Goal: Task Accomplishment & Management: Use online tool/utility

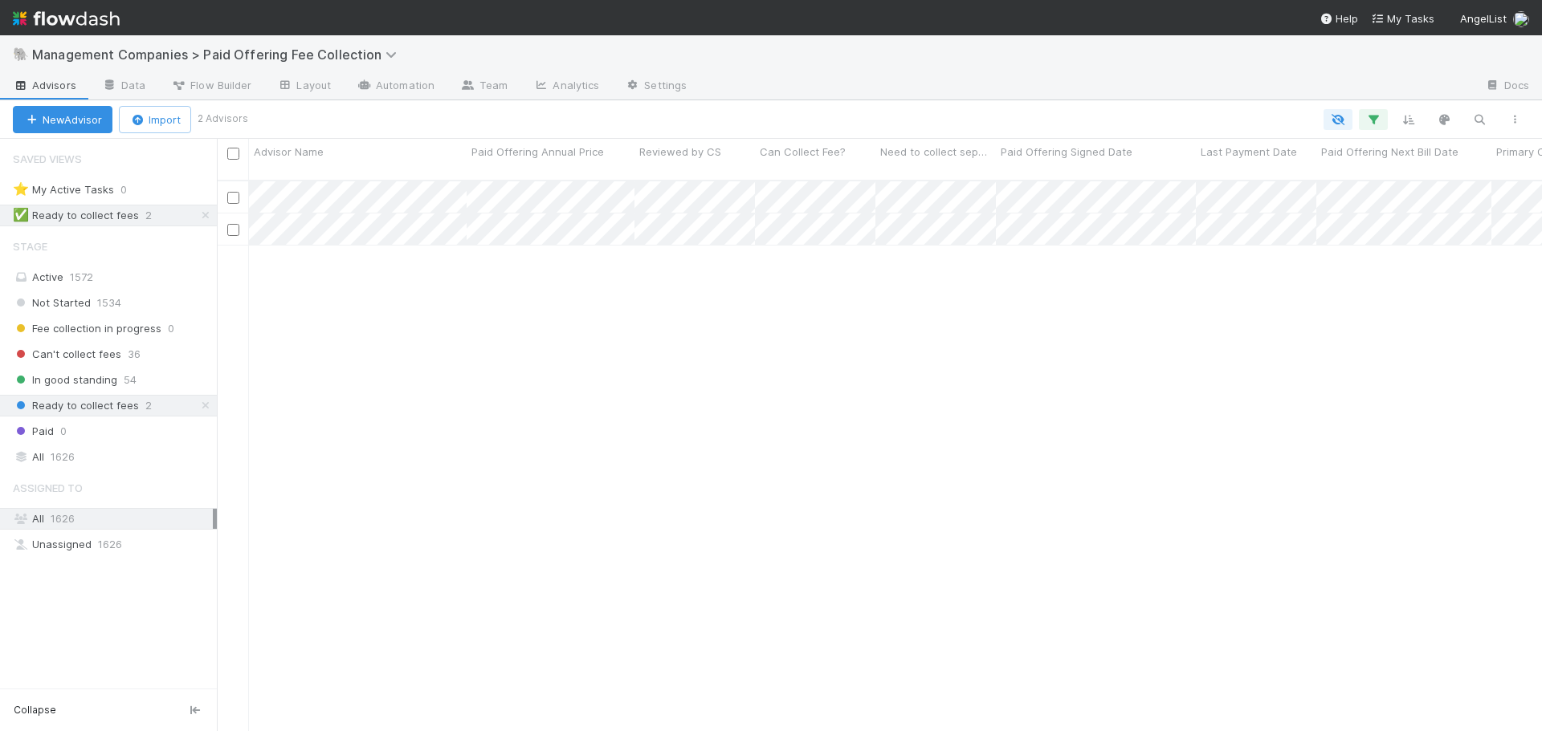
scroll to position [552, 1313]
click at [704, 361] on div "[DATE] 5:15:07 PM [DATE] 3:01:15 AM [DATE] 5:15:03 PM [DATE] 3:01:29 AM" at bounding box center [879, 463] width 1325 height 564
click at [1275, 56] on div "🐘 Management Companies > Paid Offering Fee Collection" at bounding box center [771, 54] width 1542 height 39
click at [59, 456] on span "1626" at bounding box center [63, 457] width 24 height 20
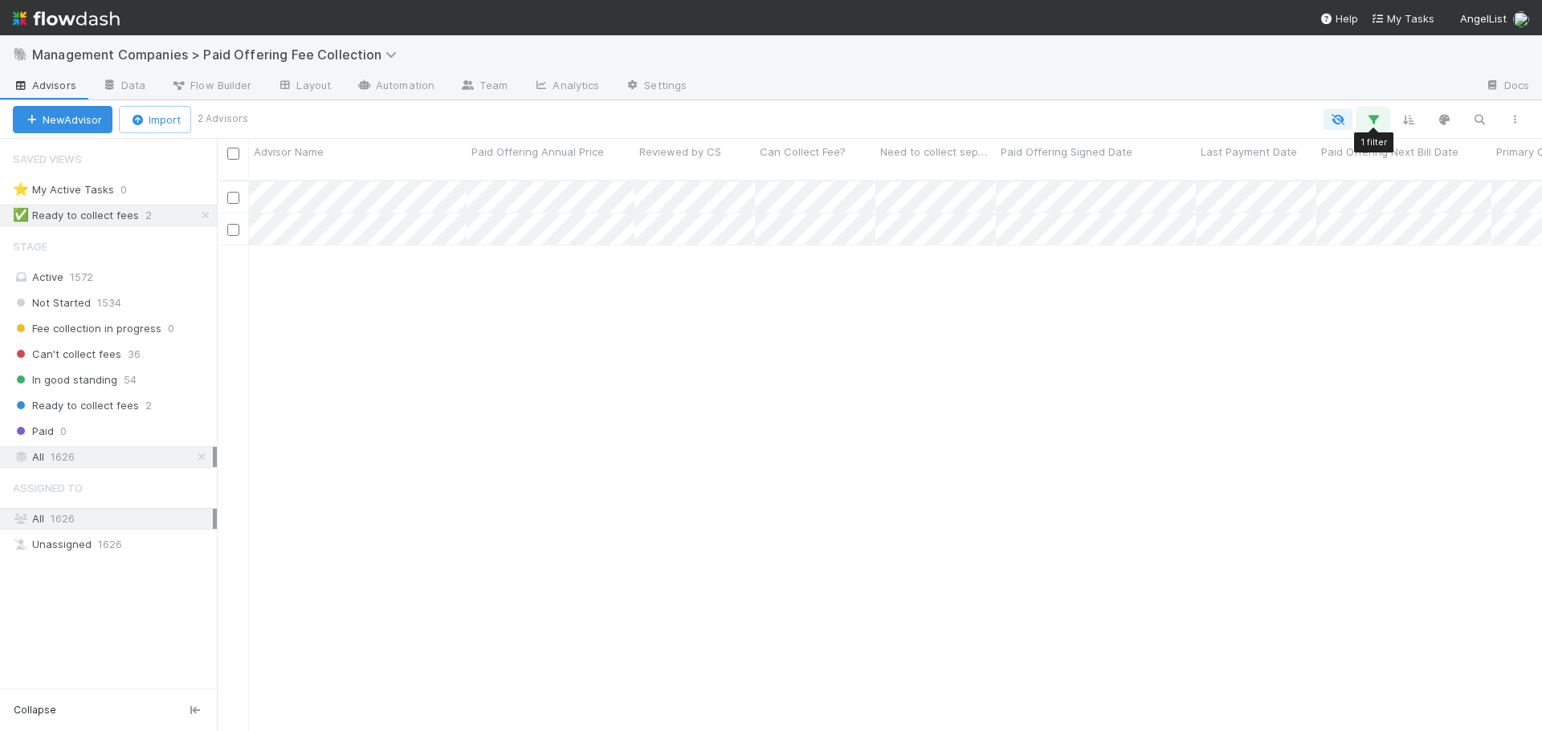
click at [1368, 116] on icon "button" at bounding box center [1373, 119] width 16 height 14
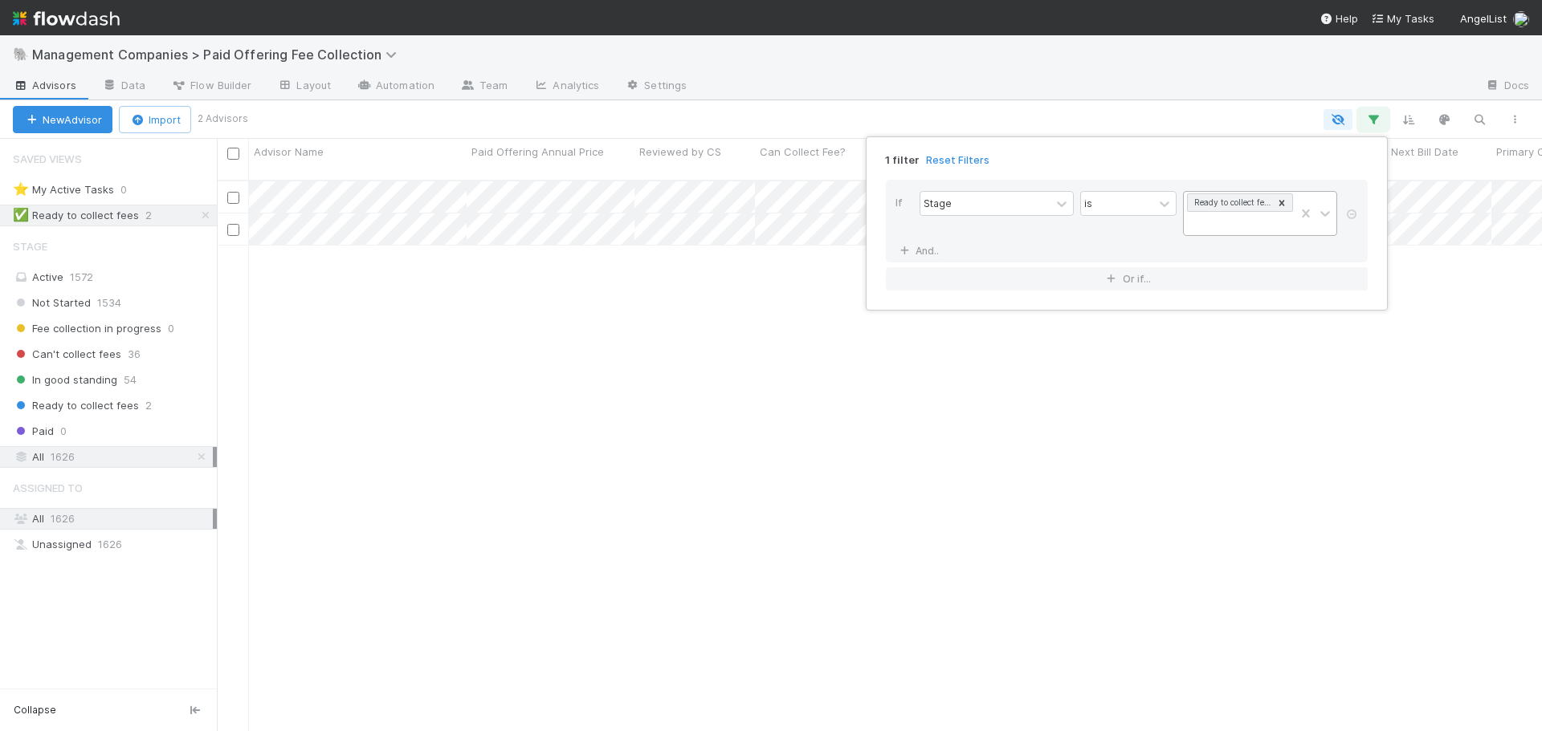
click at [1281, 199] on icon at bounding box center [1281, 203] width 11 height 11
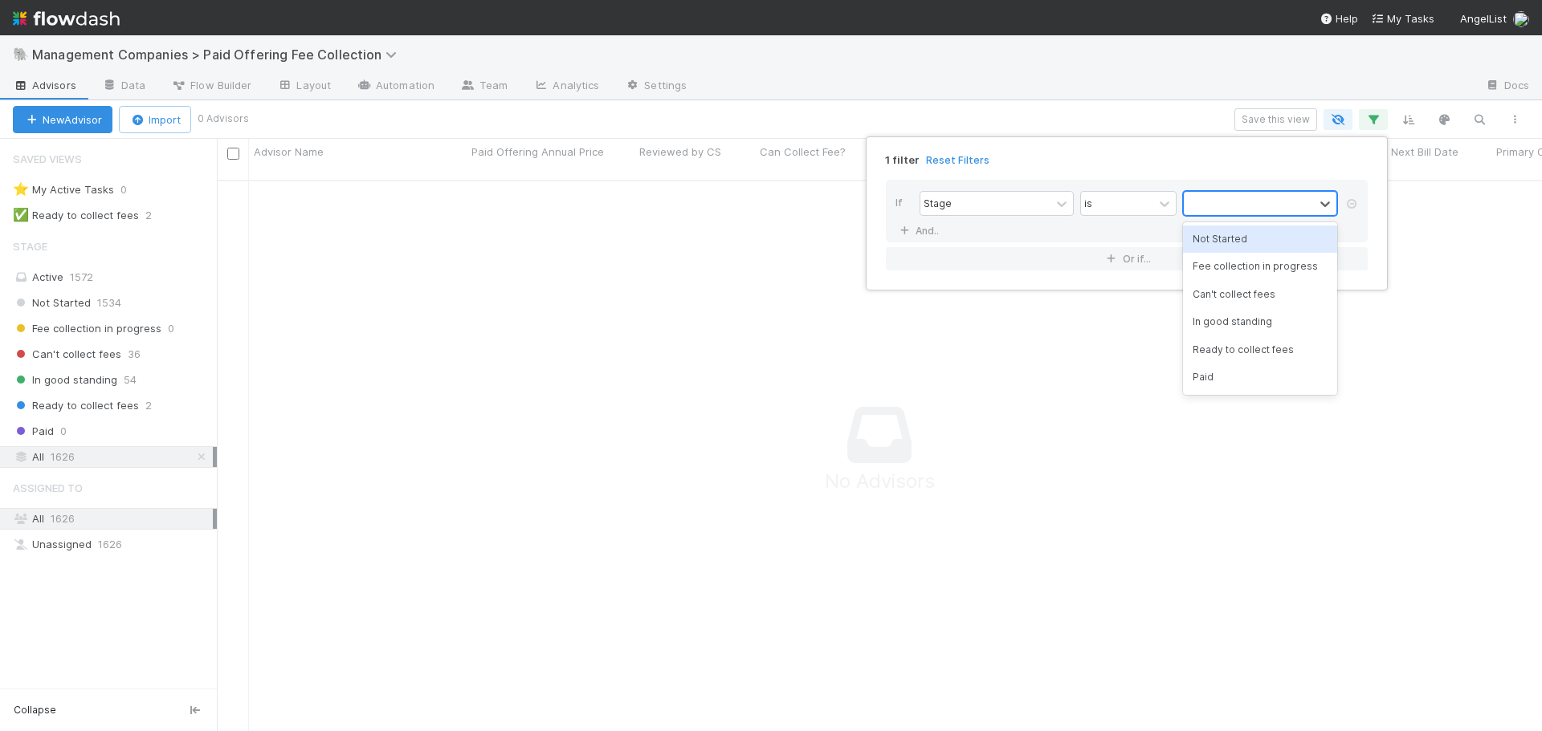
scroll to position [540, 1313]
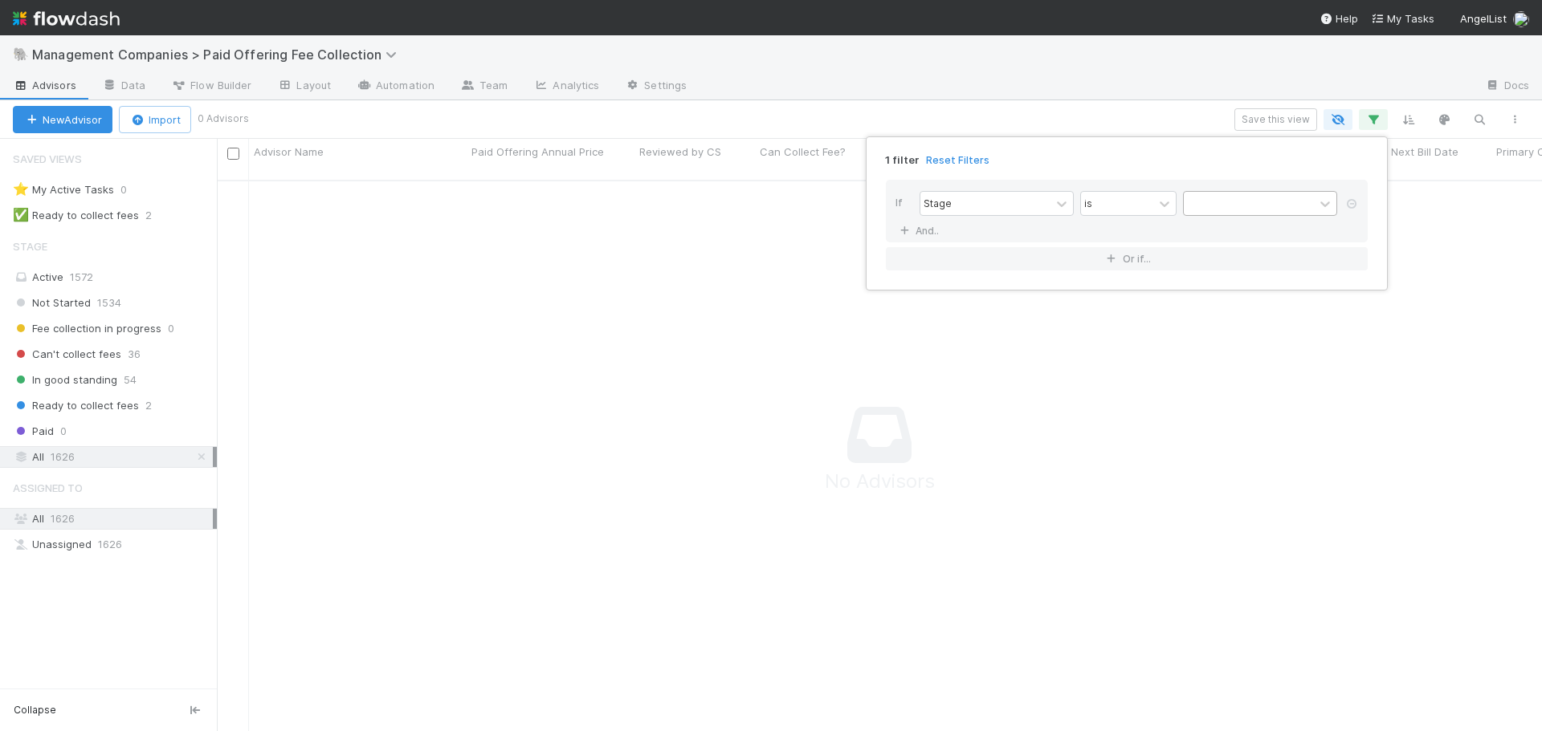
click at [1000, 283] on div "1 filter Reset Filters If Stage is And.. Or if..." at bounding box center [1127, 213] width 522 height 154
click at [1020, 128] on div "1 filter Reset Filters If Stage is And.. Or if..." at bounding box center [771, 365] width 1542 height 731
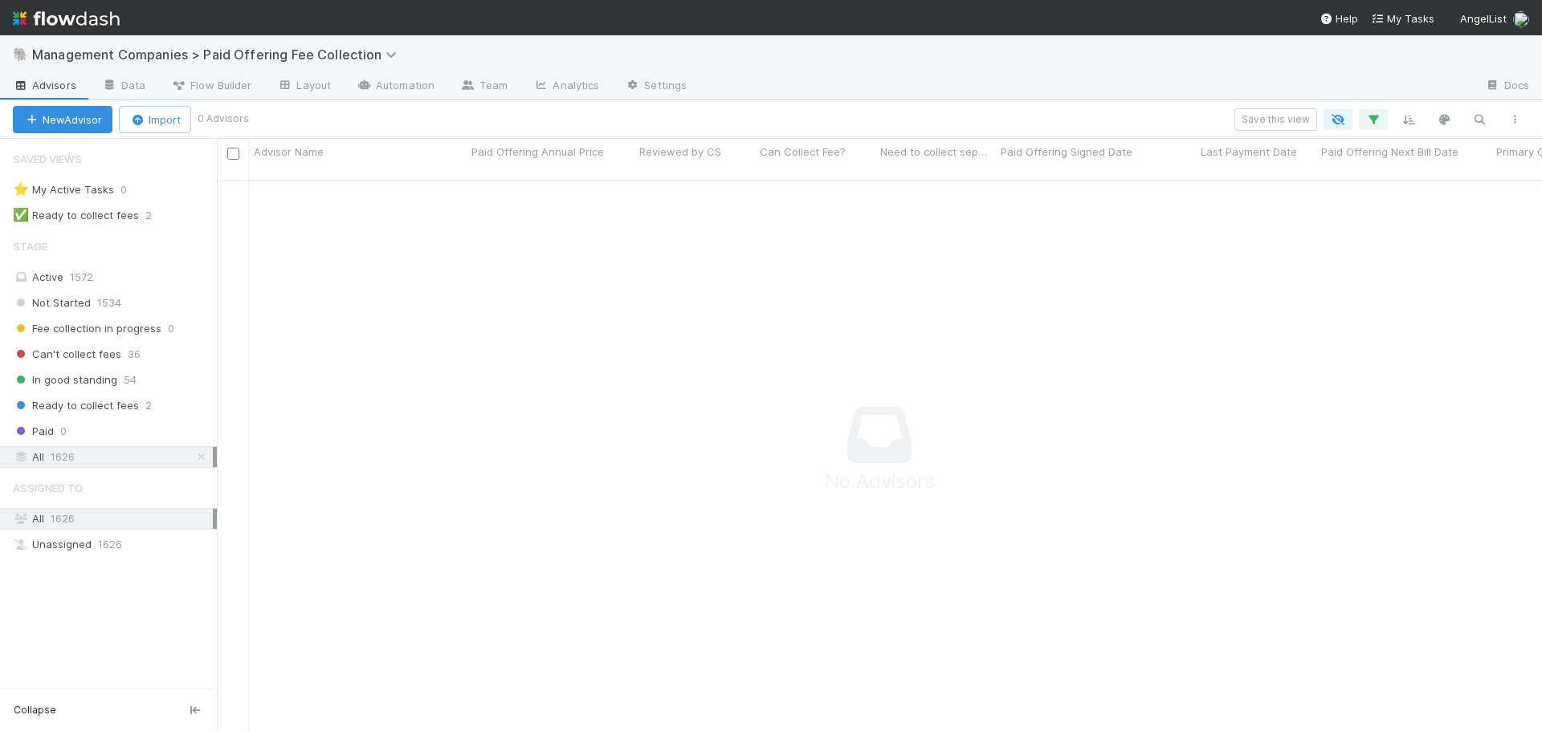
click at [81, 458] on div "All 1626" at bounding box center [113, 457] width 200 height 20
click at [59, 284] on div "Active 1572" at bounding box center [113, 277] width 200 height 20
click at [49, 433] on span "Paid" at bounding box center [33, 432] width 41 height 20
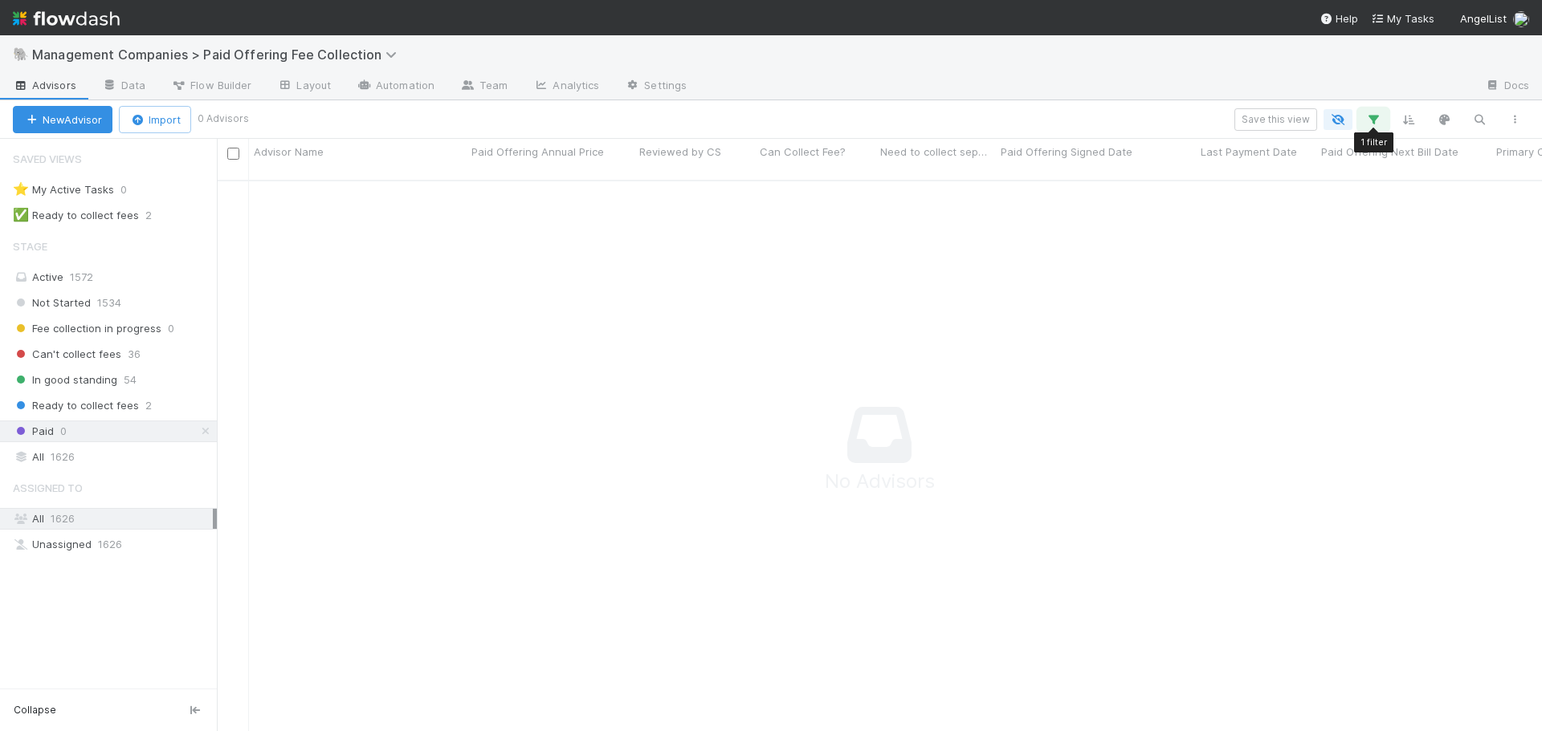
click at [1369, 115] on icon "button" at bounding box center [1373, 119] width 16 height 14
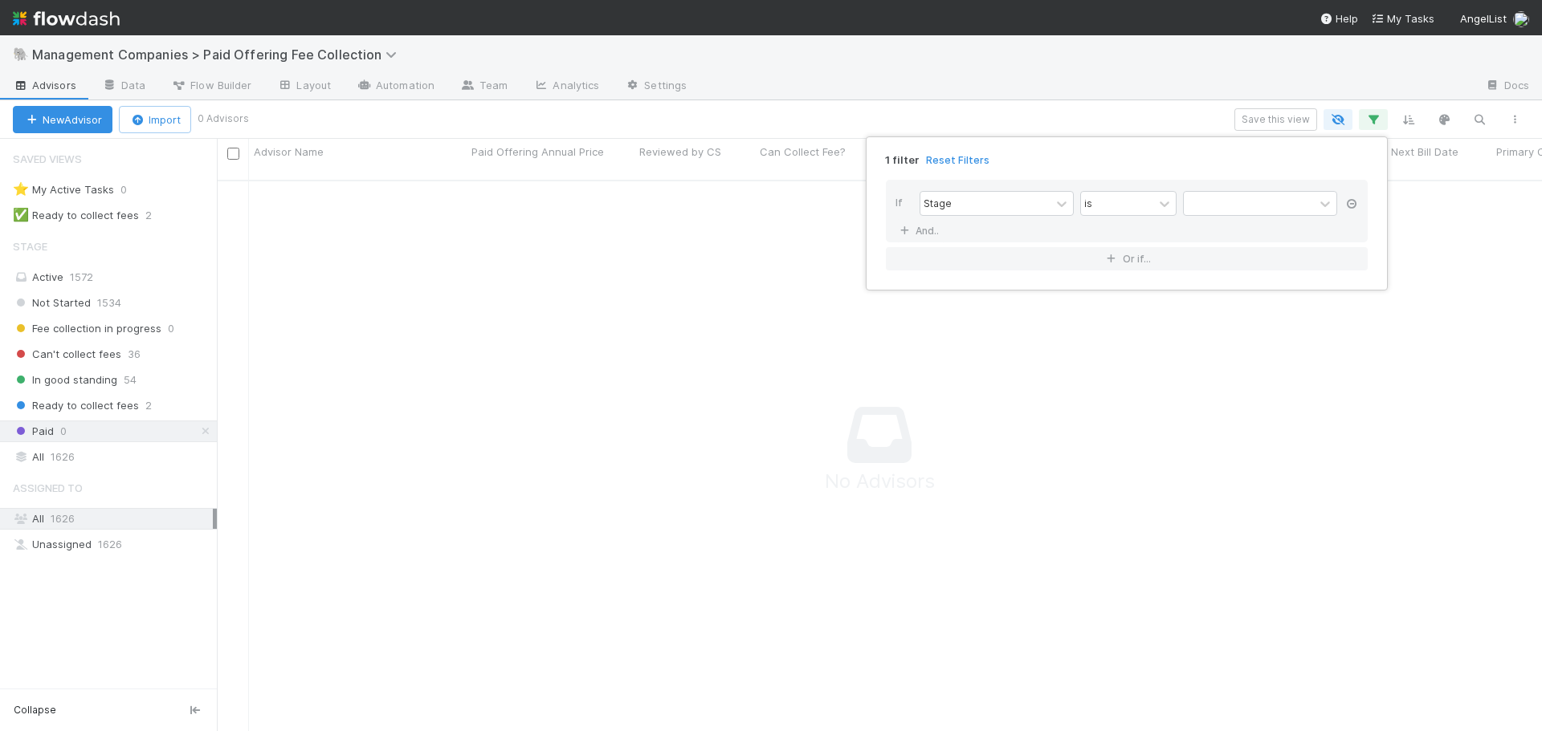
click at [1350, 205] on icon at bounding box center [1351, 204] width 16 height 10
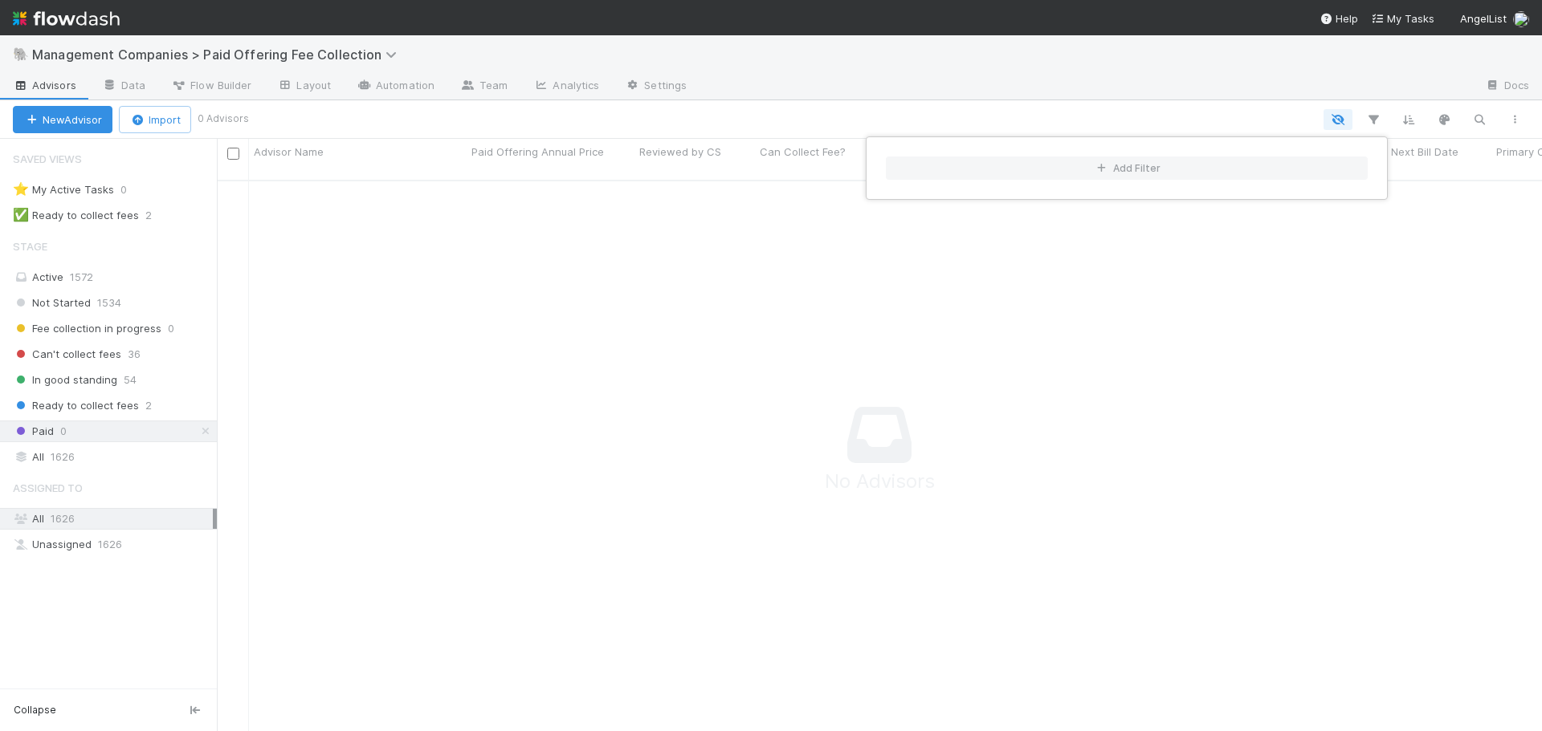
click at [1058, 99] on div "Add Filter" at bounding box center [771, 365] width 1542 height 731
click at [906, 136] on div "Add Filter" at bounding box center [1127, 167] width 522 height 63
click at [621, 342] on div "Add Filter" at bounding box center [771, 365] width 1542 height 731
click at [47, 462] on div "All 1626" at bounding box center [113, 457] width 200 height 20
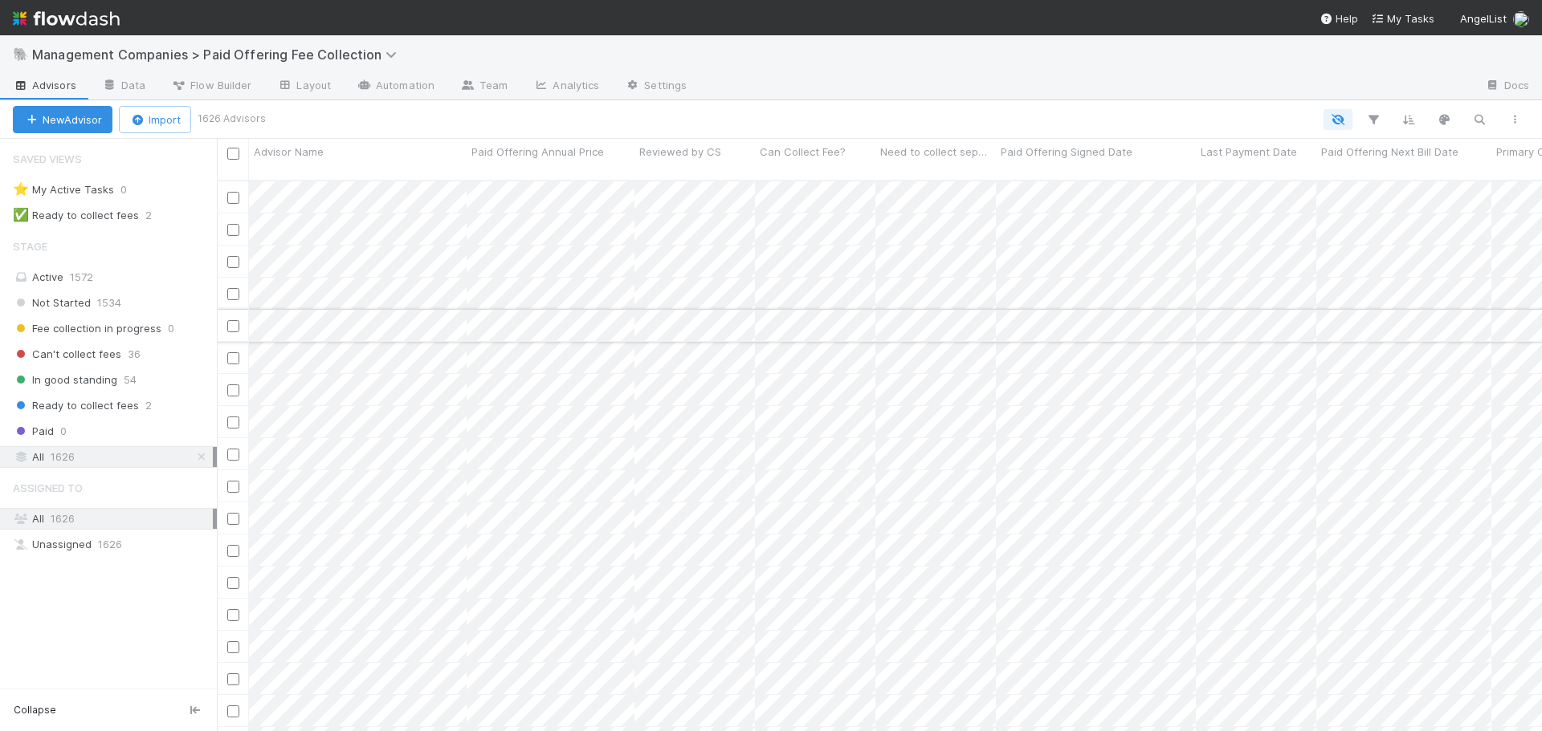
scroll to position [552, 1313]
click at [1517, 115] on icon "button" at bounding box center [1514, 120] width 16 height 10
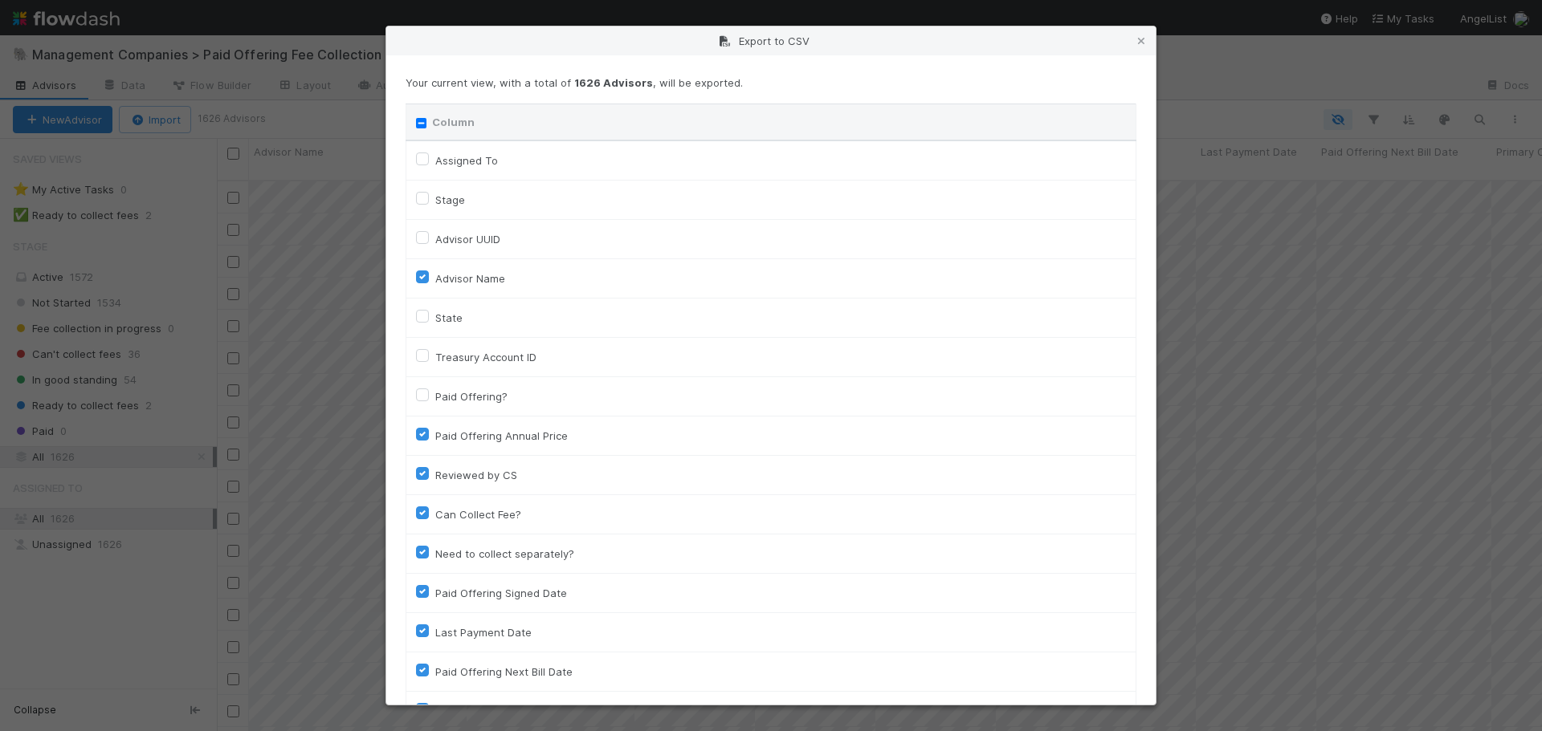
click at [425, 122] on input "Column" at bounding box center [421, 123] width 10 height 10
checkbox input "true"
checkbox To "true"
checkbox input "true"
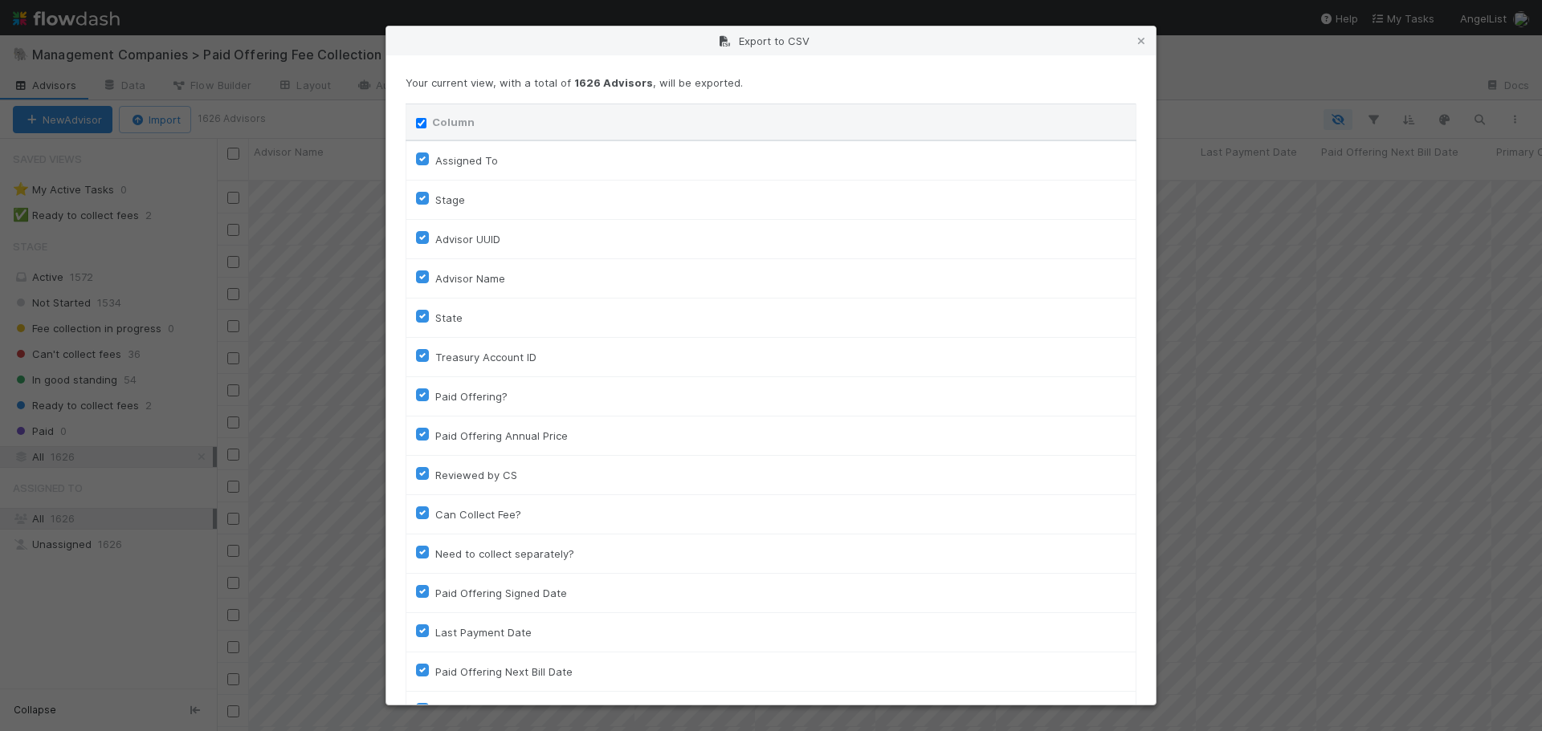
checkbox input "true"
click at [745, 42] on div "Export to CSV" at bounding box center [770, 40] width 769 height 29
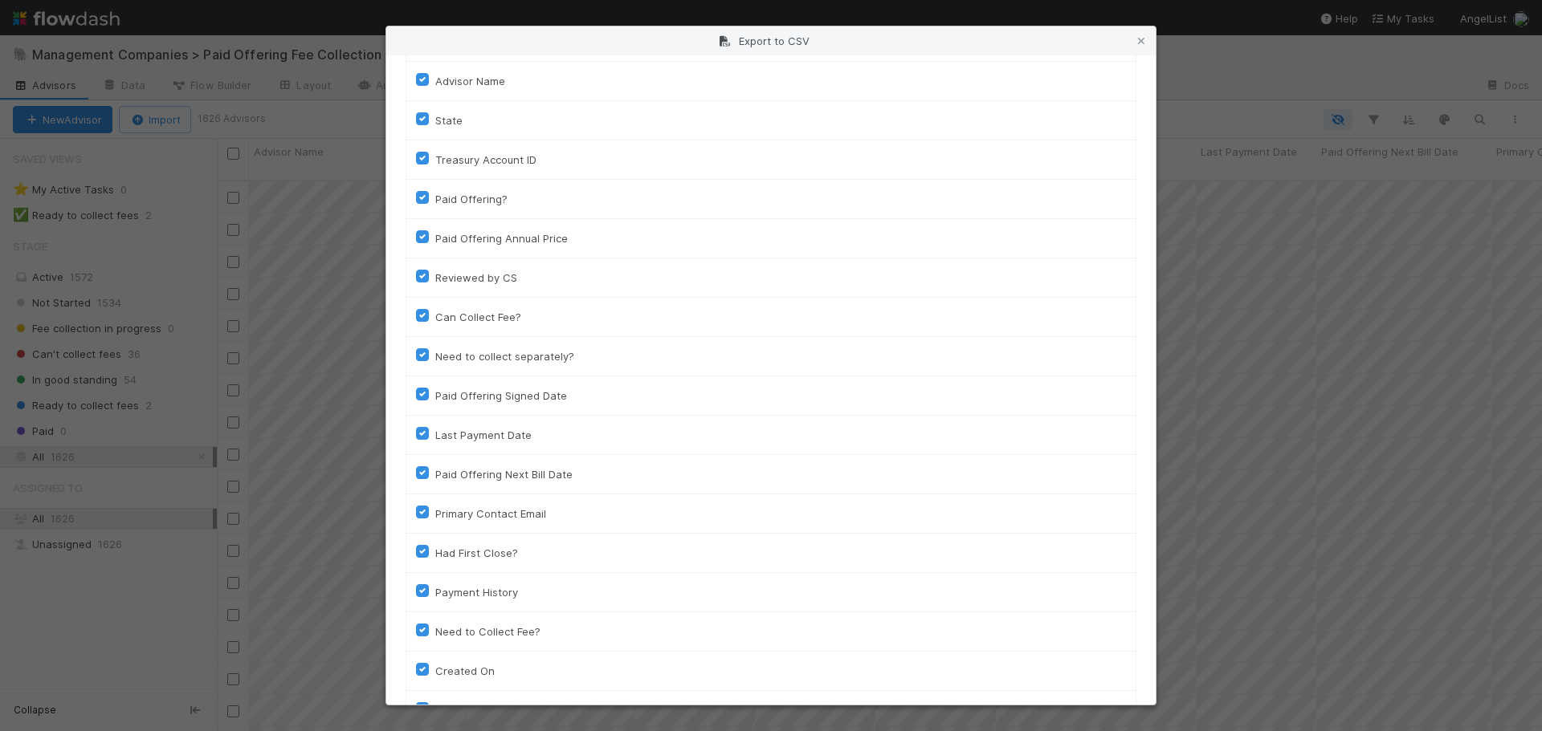
scroll to position [322, 0]
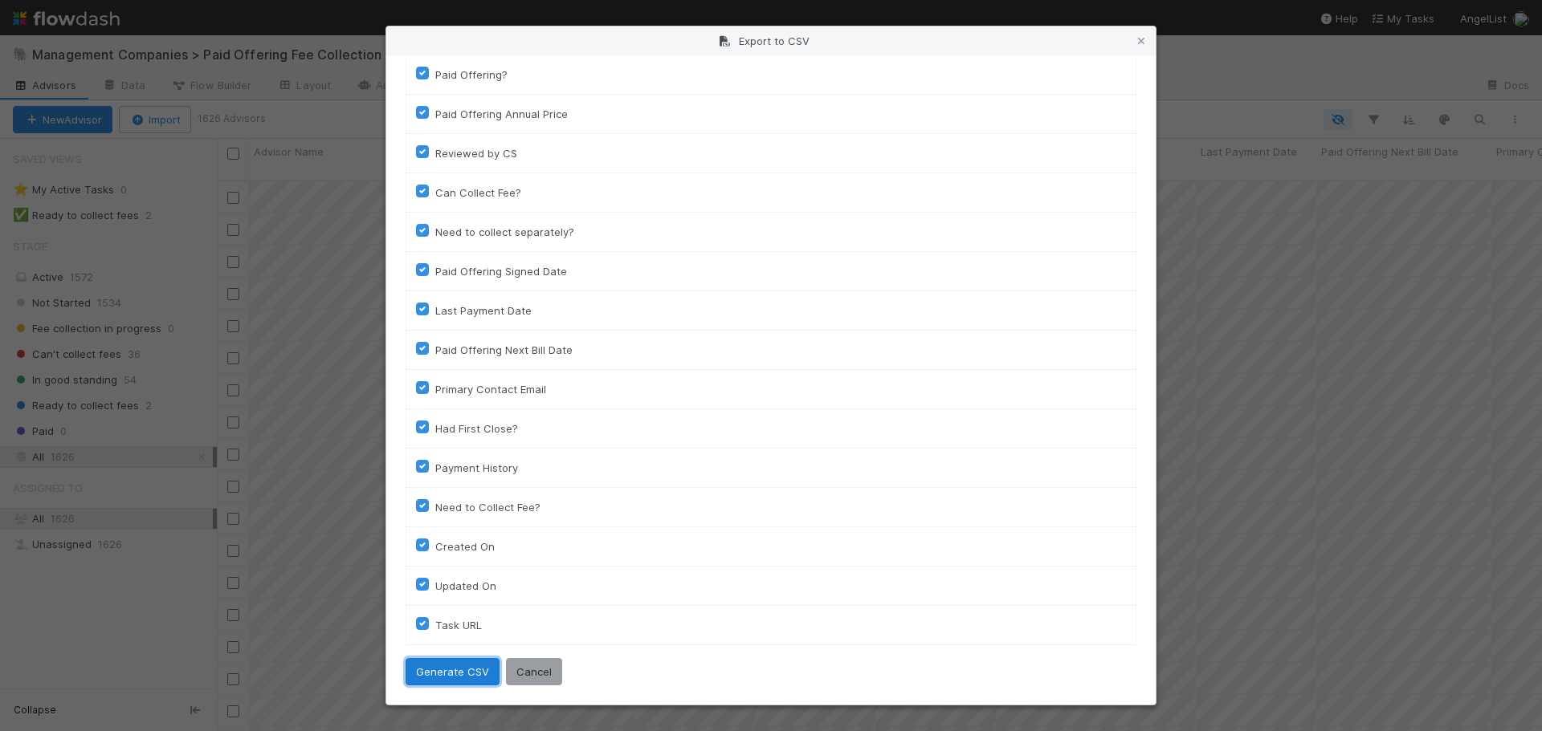
click at [440, 673] on button "Generate CSV" at bounding box center [452, 671] width 94 height 27
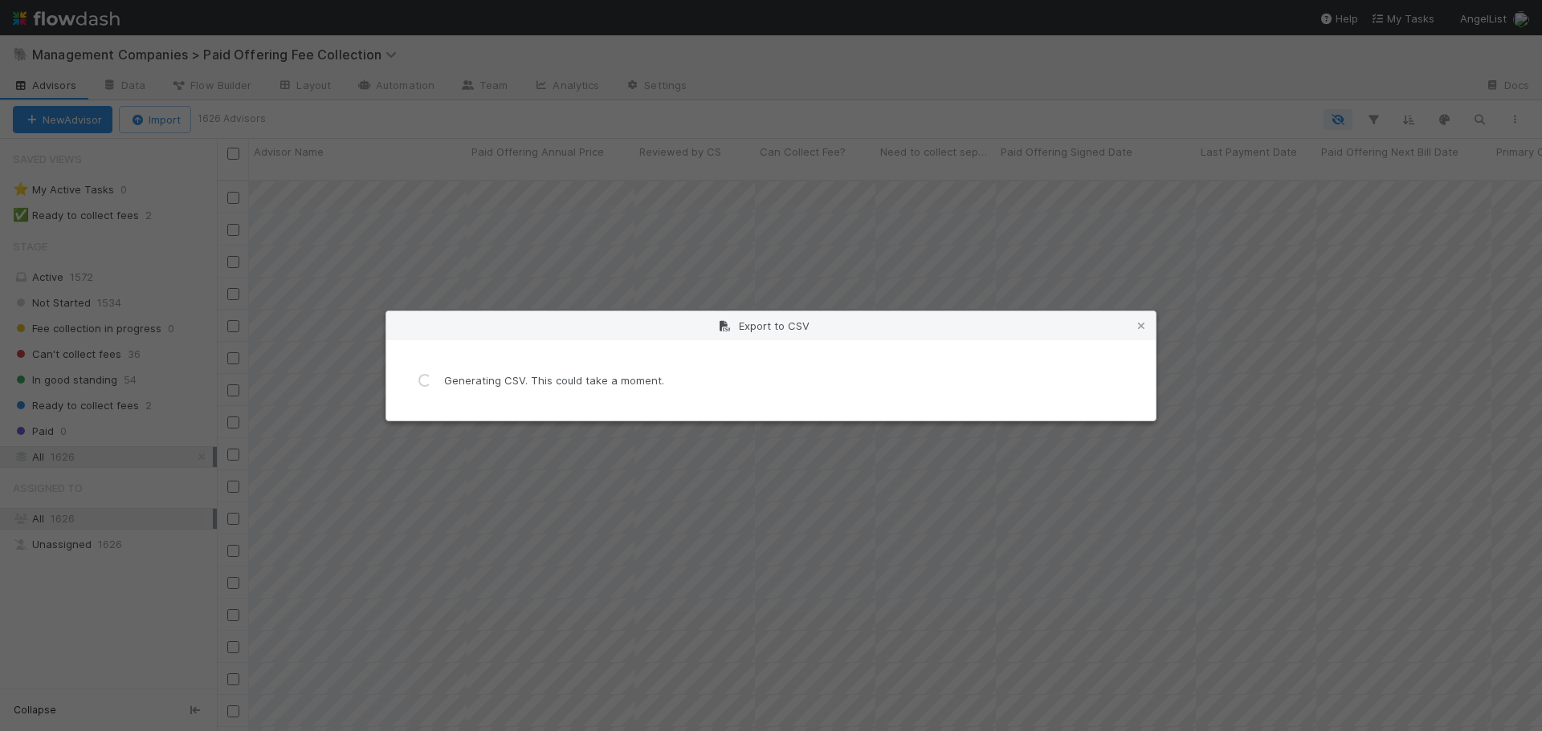
scroll to position [0, 0]
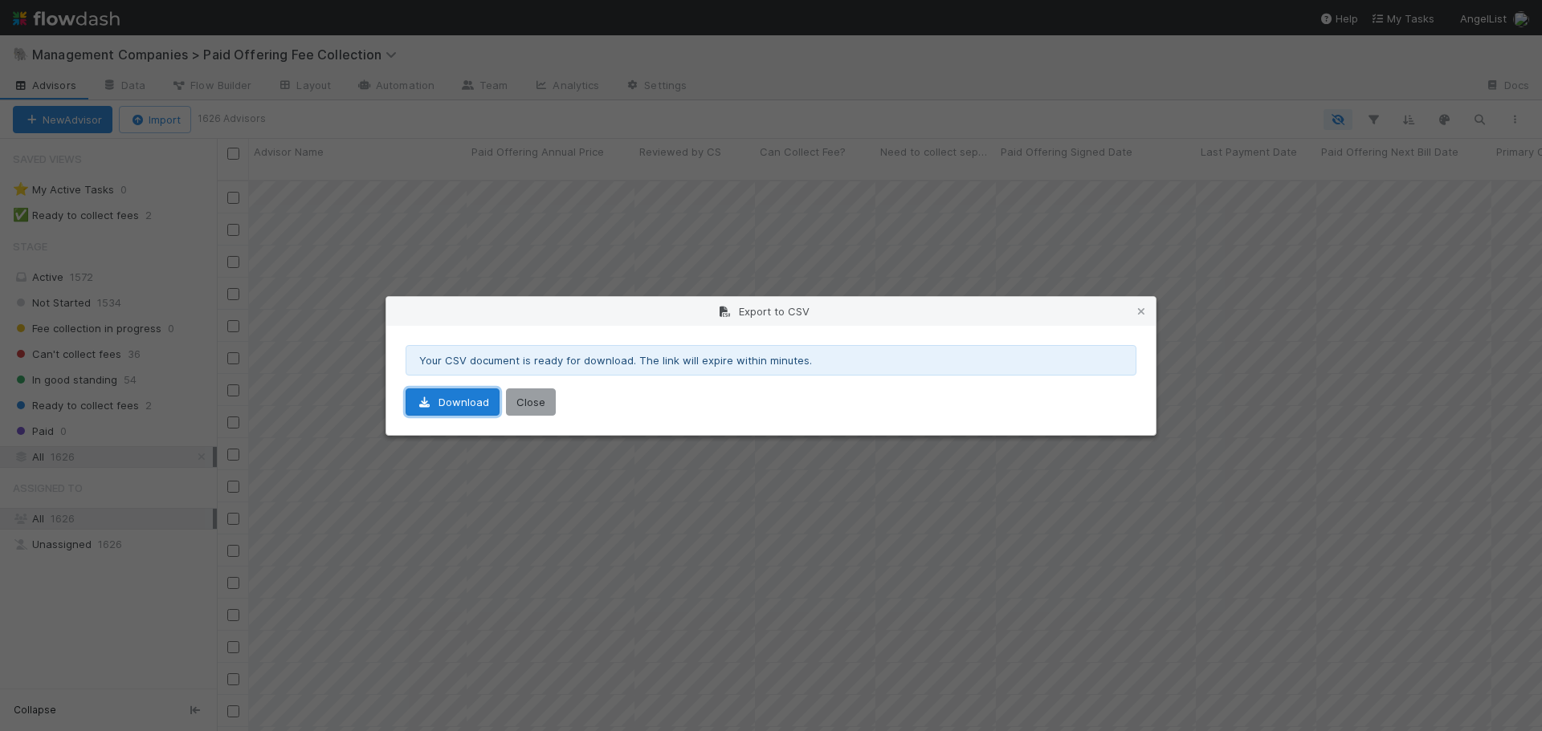
click at [467, 406] on link "Download" at bounding box center [452, 402] width 94 height 27
click at [1142, 313] on icon at bounding box center [1141, 312] width 16 height 10
